Goal: Transaction & Acquisition: Download file/media

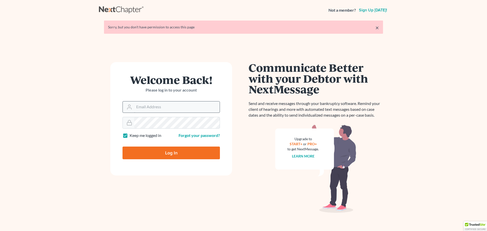
click at [178, 101] on div at bounding box center [171, 107] width 97 height 12
click at [176, 109] on input "Email Address" at bounding box center [177, 107] width 86 height 11
type input "[EMAIL_ADDRESS][DOMAIN_NAME]"
click at [167, 154] on input "Log In" at bounding box center [171, 153] width 97 height 13
type input "Thinking..."
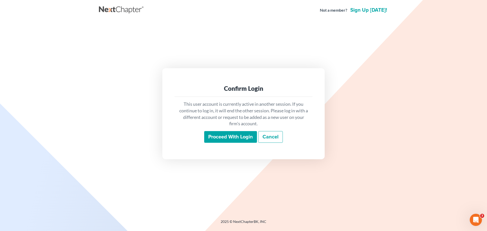
click at [246, 139] on input "Proceed with login" at bounding box center [230, 137] width 53 height 12
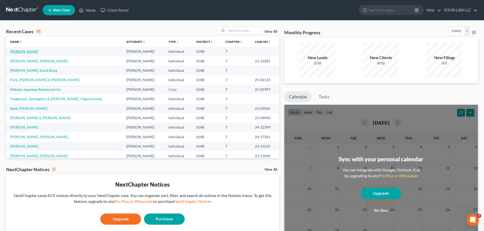
click at [22, 52] on link "[PERSON_NAME]" at bounding box center [24, 51] width 28 height 4
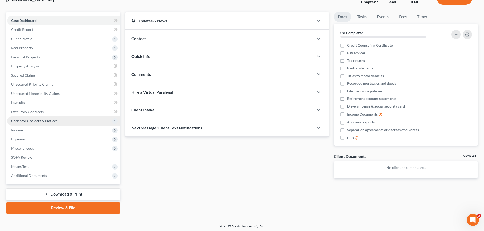
scroll to position [39, 0]
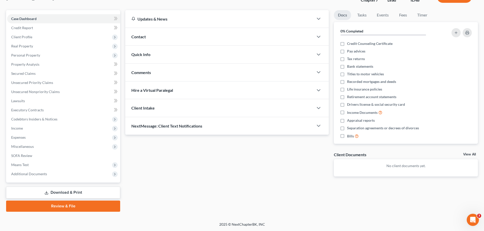
click at [38, 196] on link "Download & Print" at bounding box center [63, 193] width 114 height 12
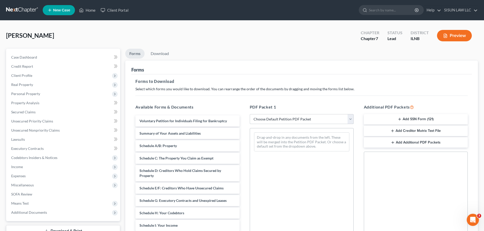
click at [280, 118] on select "Choose Default Petition PDF Packet Complete Bankruptcy Petition (all forms and …" at bounding box center [302, 119] width 104 height 10
select select "3"
click at [250, 114] on select "Choose Default Petition PDF Packet Complete Bankruptcy Petition (all forms and …" at bounding box center [302, 119] width 104 height 10
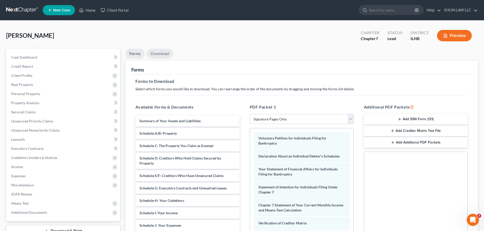
click at [159, 52] on link "Download" at bounding box center [159, 54] width 26 height 10
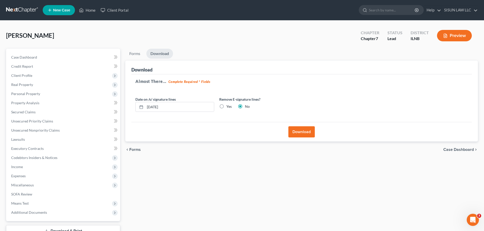
click at [226, 107] on label "Yes" at bounding box center [228, 106] width 5 height 5
click at [228, 107] on input "Yes" at bounding box center [229, 105] width 3 height 3
radio input "true"
radio input "false"
click at [294, 127] on button "Download" at bounding box center [301, 131] width 26 height 11
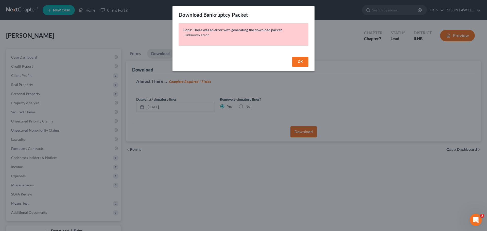
click at [306, 58] on button "OK" at bounding box center [300, 62] width 16 height 10
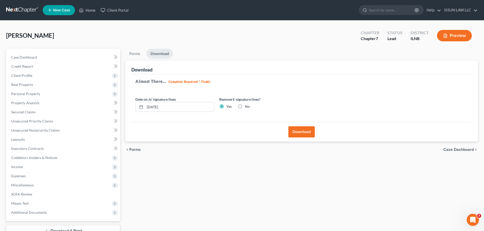
click at [308, 133] on button "Download" at bounding box center [301, 131] width 26 height 11
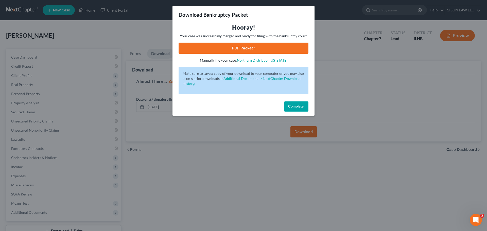
click at [257, 41] on div "Hooray! Your case was successfully merged and ready for filing with the bankrup…" at bounding box center [244, 43] width 130 height 40
click at [254, 44] on link "PDF Packet 1" at bounding box center [244, 48] width 130 height 11
